Goal: Information Seeking & Learning: Learn about a topic

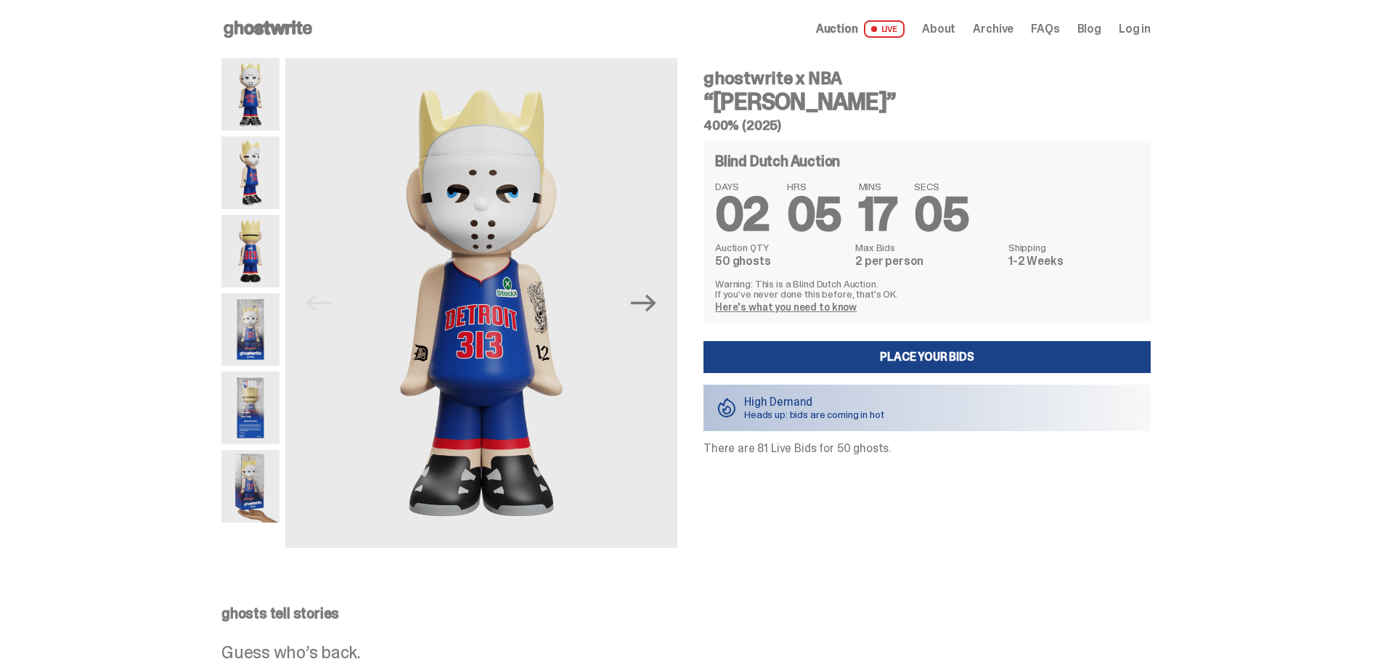
click at [815, 309] on link "Here's what you need to know" at bounding box center [786, 307] width 142 height 13
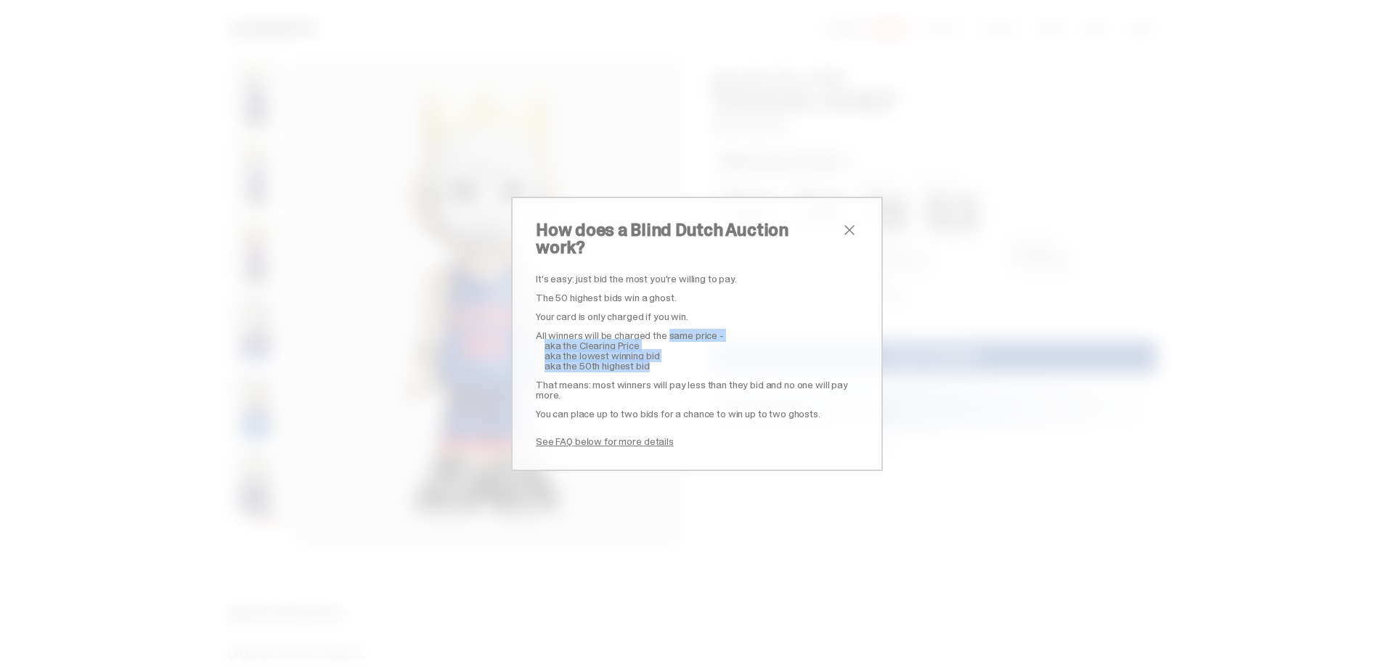
drag, startPoint x: 659, startPoint y: 325, endPoint x: 659, endPoint y: 351, distance: 26.9
click at [659, 351] on div "It's easy: just bid the most you're willing to pay. The 50 highest bids win a g…" at bounding box center [697, 360] width 322 height 173
click at [659, 361] on p "aka the 50th highest bid" at bounding box center [702, 366] width 314 height 10
drag, startPoint x: 654, startPoint y: 356, endPoint x: 606, endPoint y: 328, distance: 54.7
click at [606, 328] on div "It's easy: just bid the most you're willing to pay. The 50 highest bids win a g…" at bounding box center [697, 360] width 322 height 173
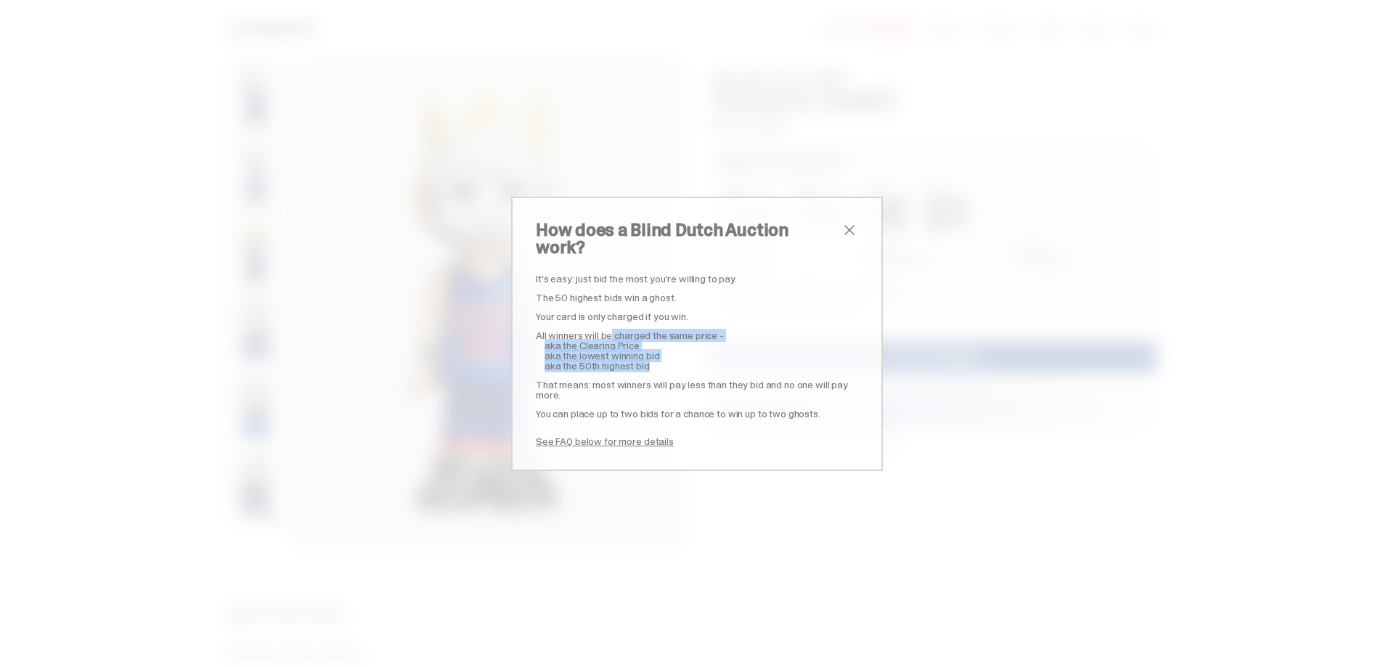
click at [606, 330] on p "All winners will be charged the same price -" at bounding box center [697, 335] width 322 height 10
click at [845, 236] on span "close" at bounding box center [849, 229] width 17 height 17
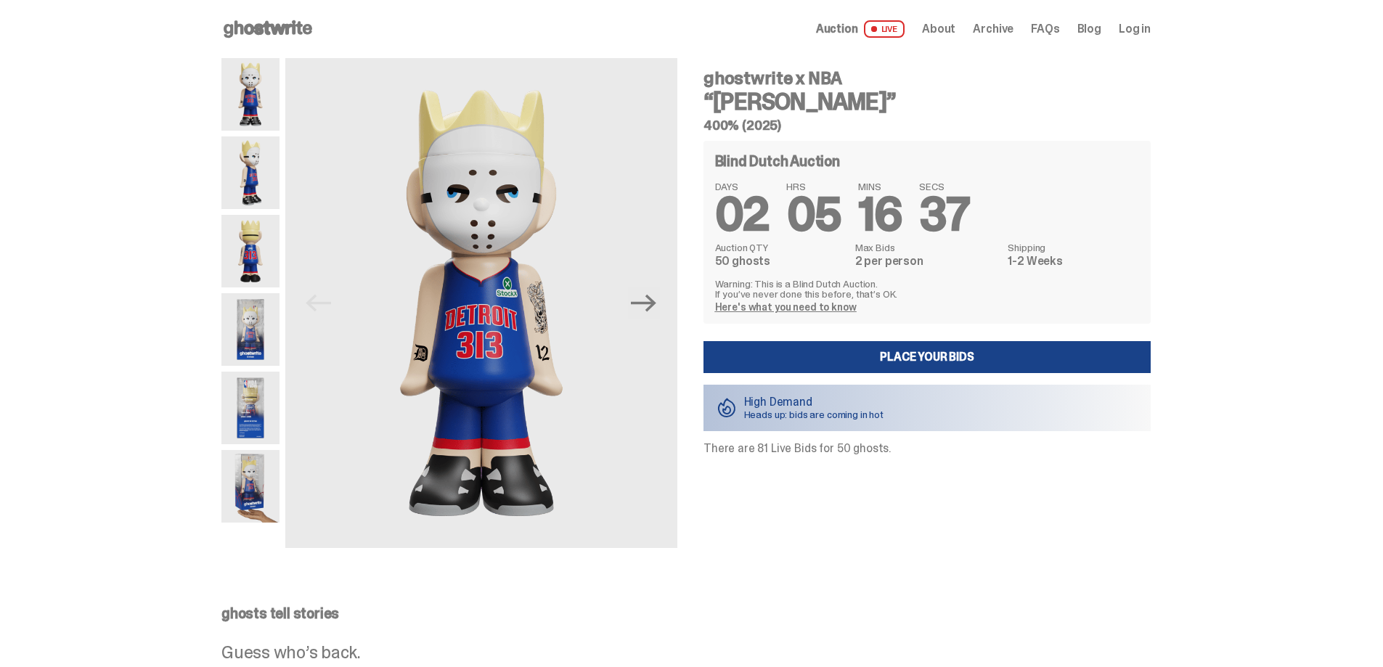
click at [261, 190] on img at bounding box center [250, 173] width 58 height 73
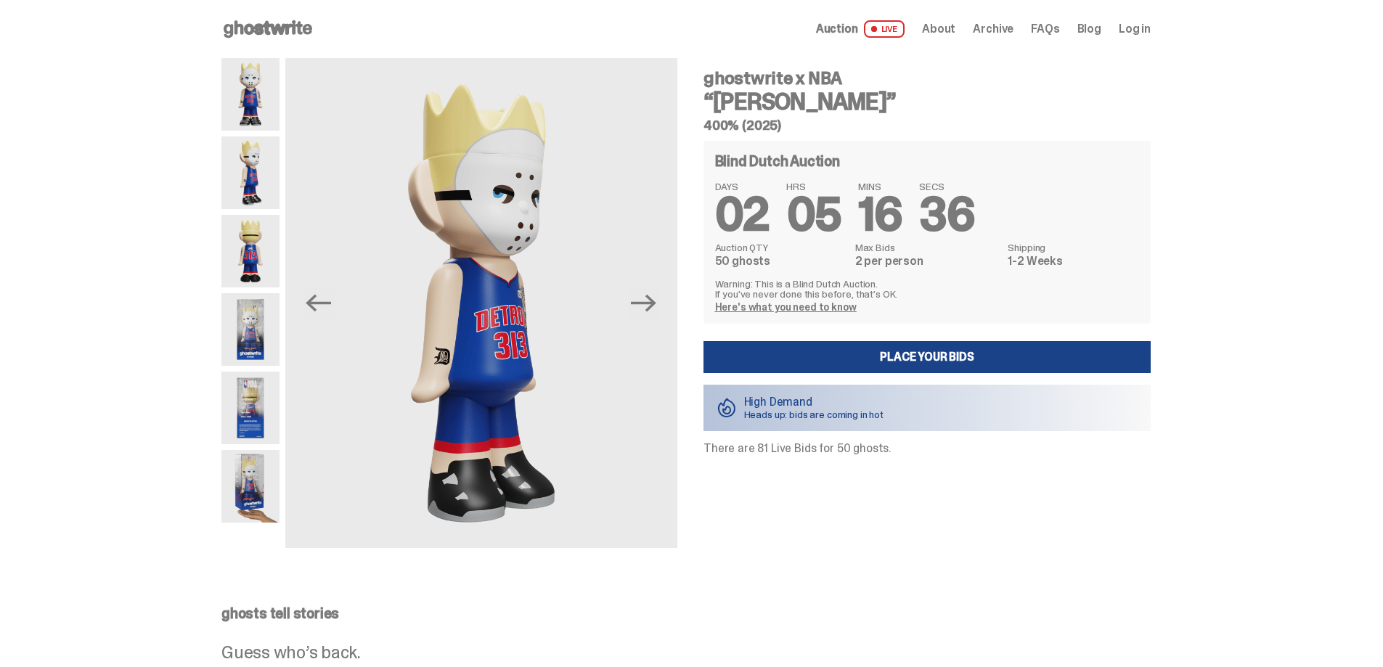
click at [250, 225] on img at bounding box center [250, 251] width 58 height 73
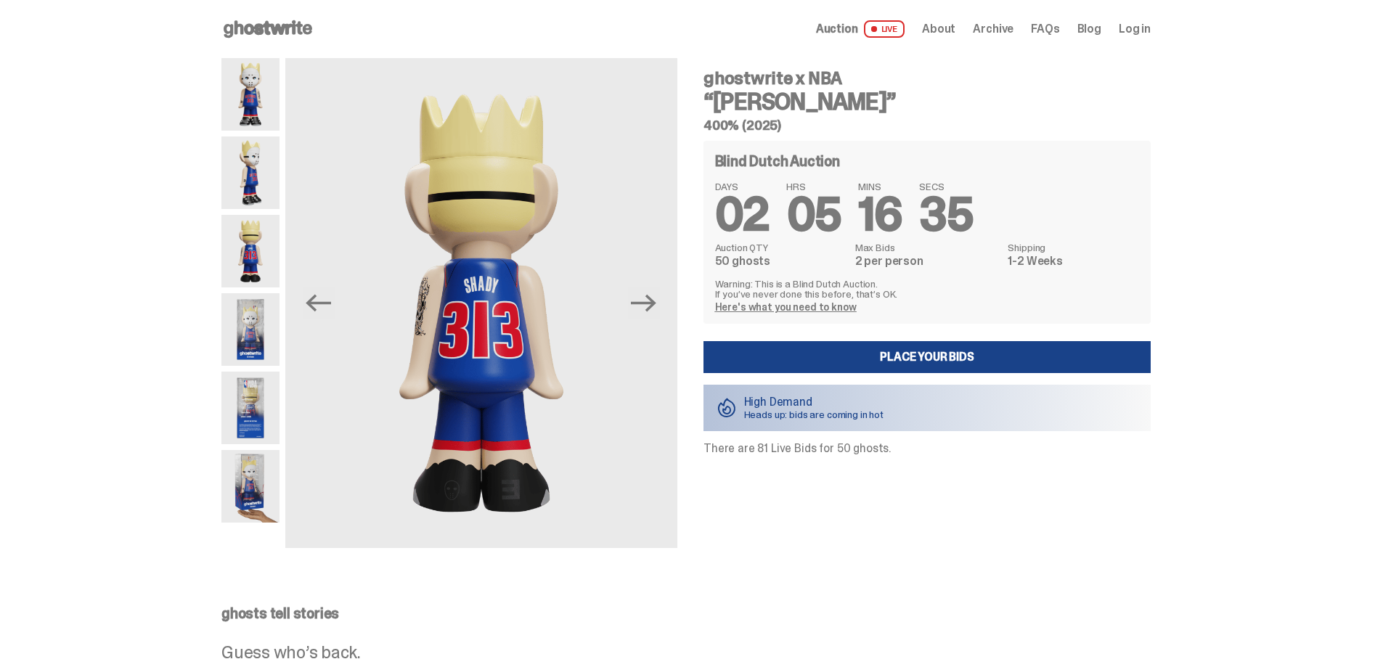
click at [253, 305] on img at bounding box center [250, 329] width 58 height 73
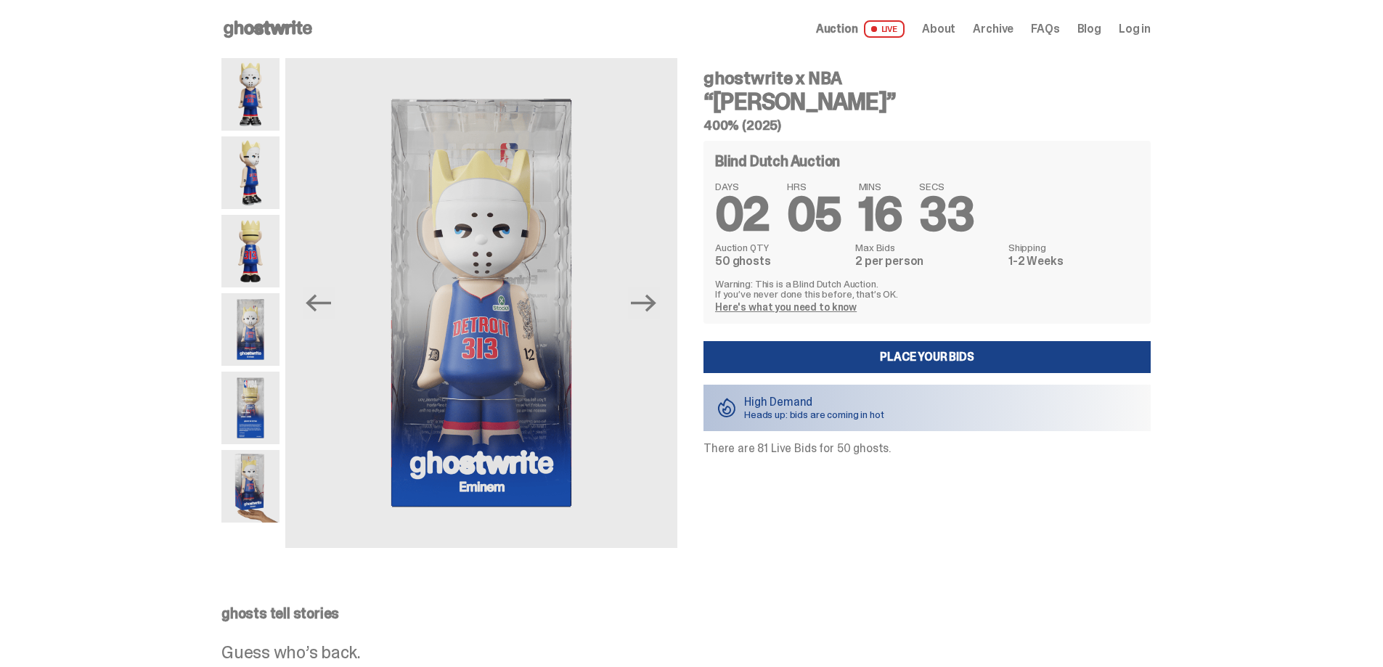
click at [253, 373] on img at bounding box center [250, 408] width 58 height 73
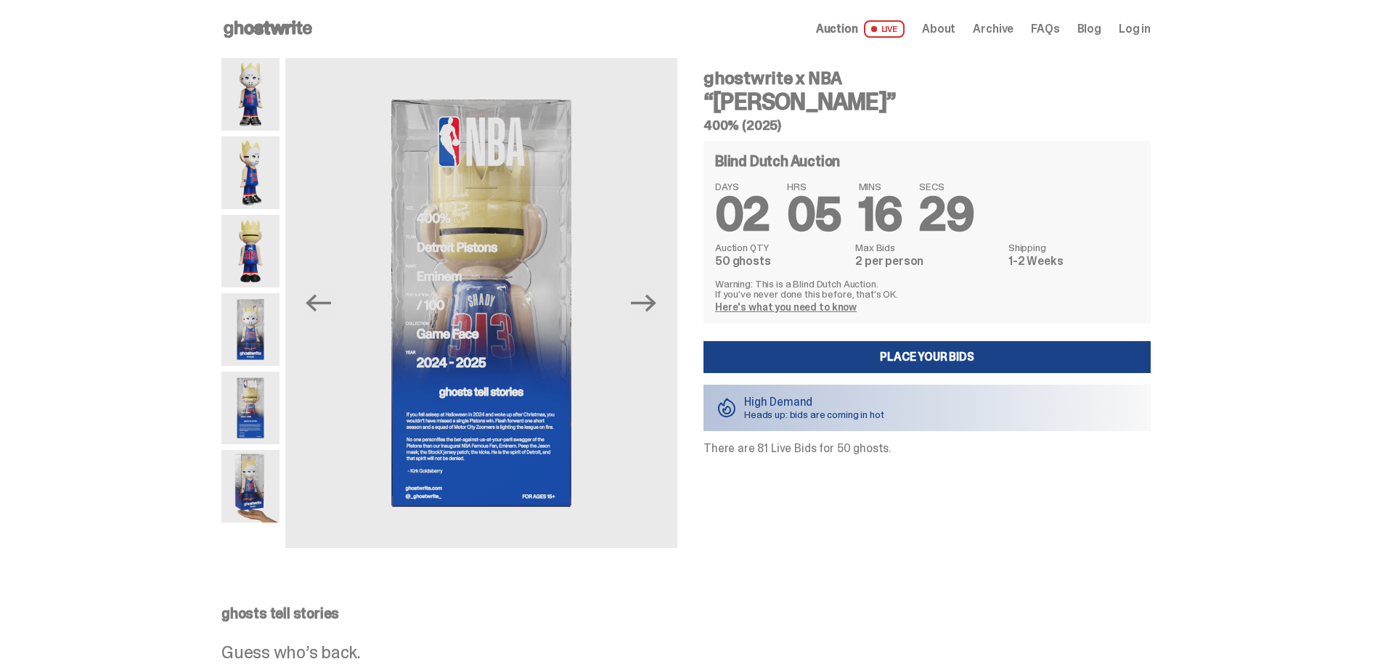
click at [243, 405] on img at bounding box center [250, 408] width 58 height 73
click at [263, 479] on img at bounding box center [250, 486] width 58 height 73
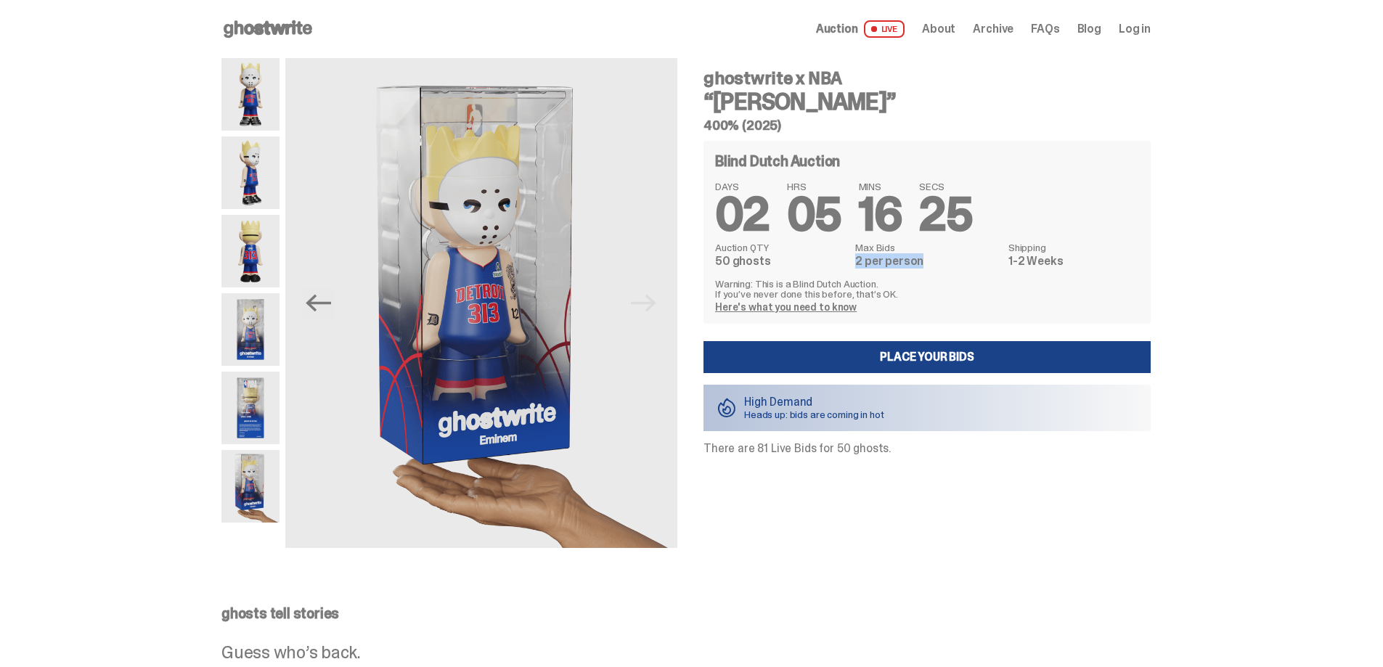
drag, startPoint x: 926, startPoint y: 261, endPoint x: 863, endPoint y: 262, distance: 63.2
click at [863, 262] on dd "2 per person" at bounding box center [927, 262] width 145 height 12
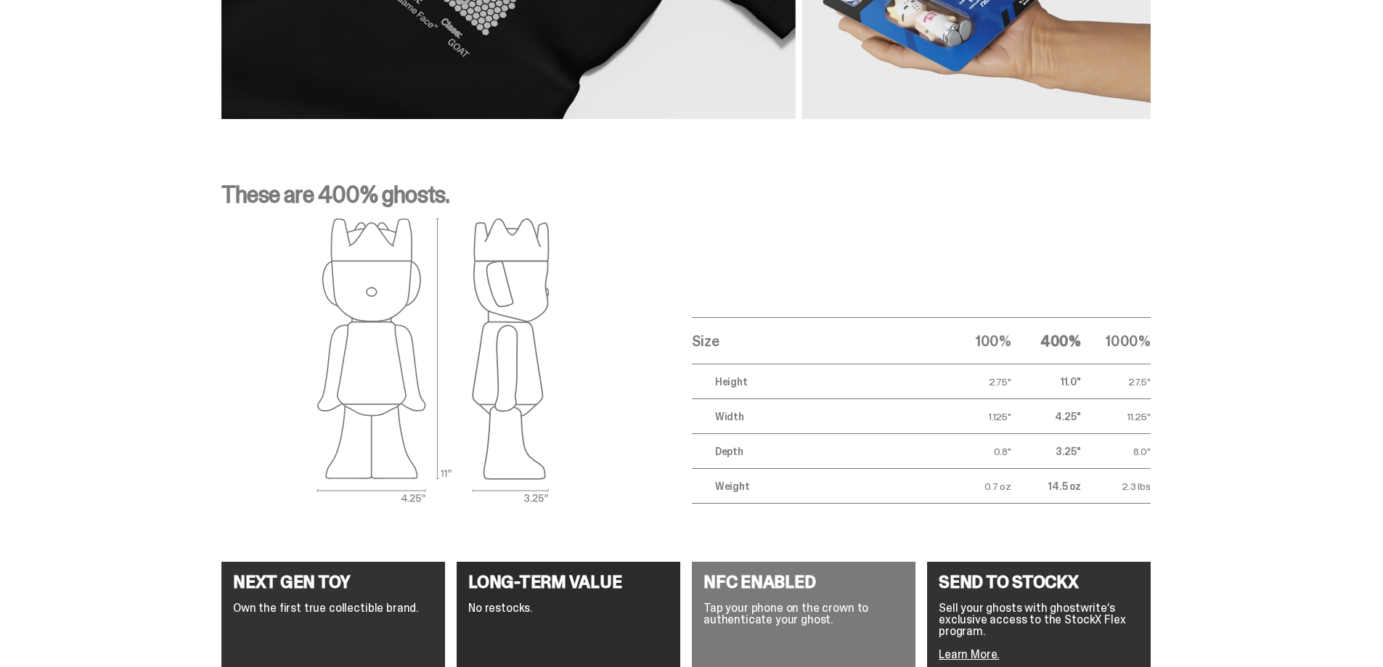
scroll to position [2469, 0]
